Goal: Navigation & Orientation: Go to known website

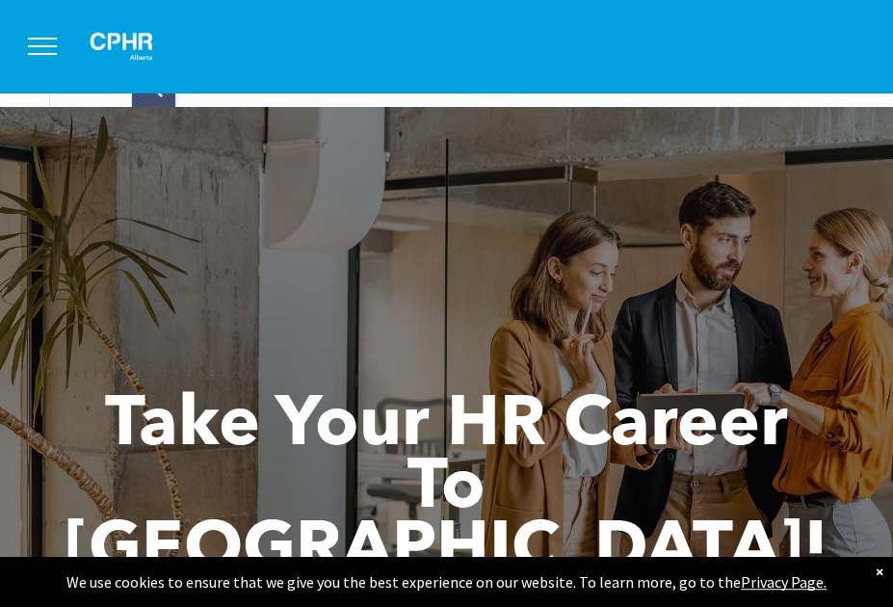
click at [45, 32] on button "menu" at bounding box center [42, 46] width 50 height 50
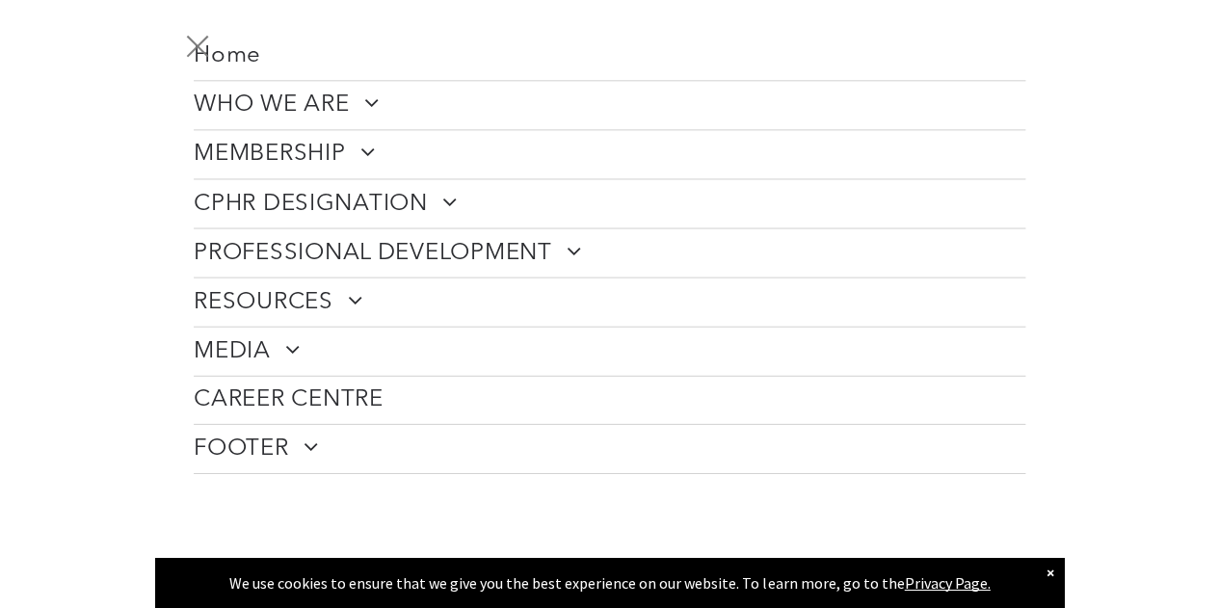
scroll to position [35, 0]
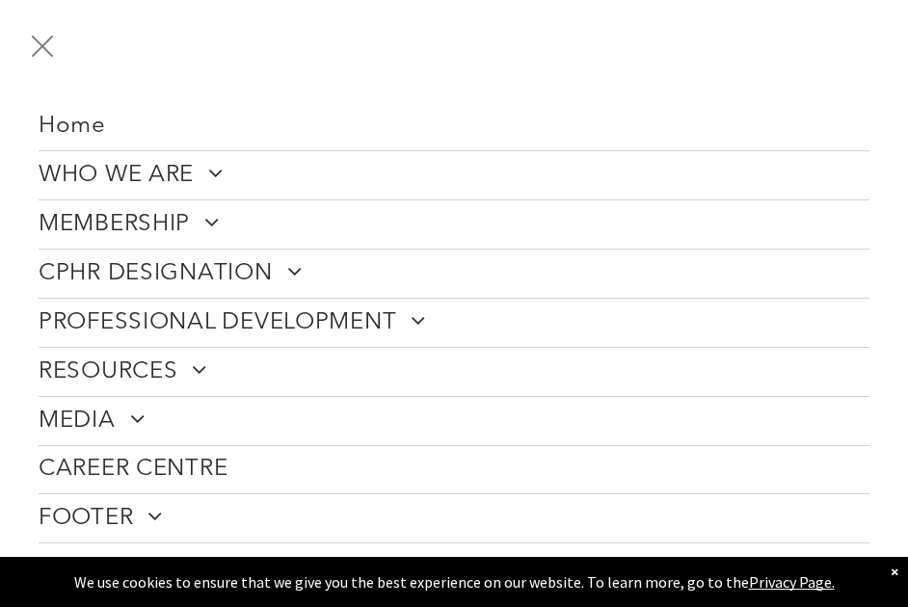
click at [29, 37] on button "menu" at bounding box center [42, 46] width 50 height 50
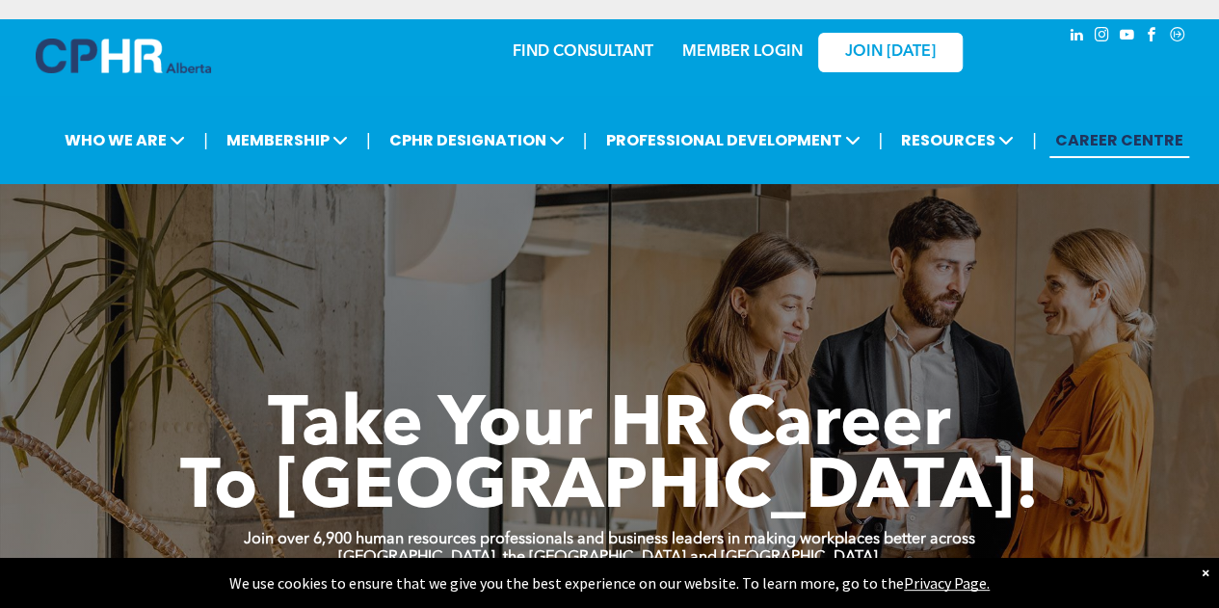
click at [732, 48] on link "MEMBER LOGIN" at bounding box center [742, 51] width 120 height 15
